Goal: Information Seeking & Learning: Learn about a topic

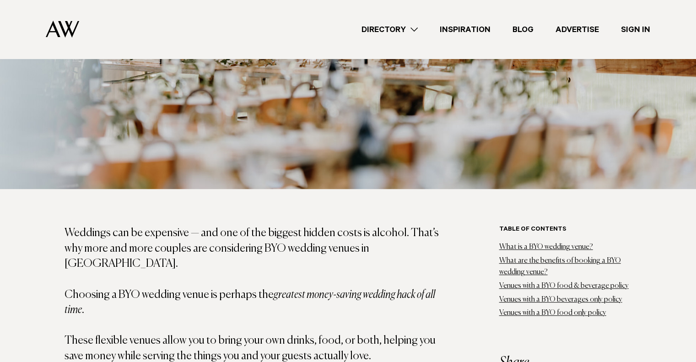
scroll to position [229, 0]
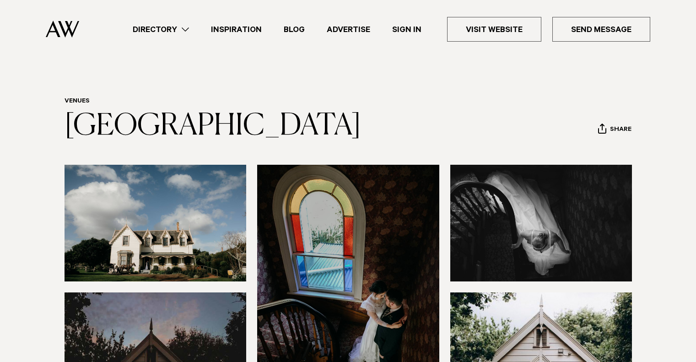
scroll to position [305, 0]
